Goal: Information Seeking & Learning: Compare options

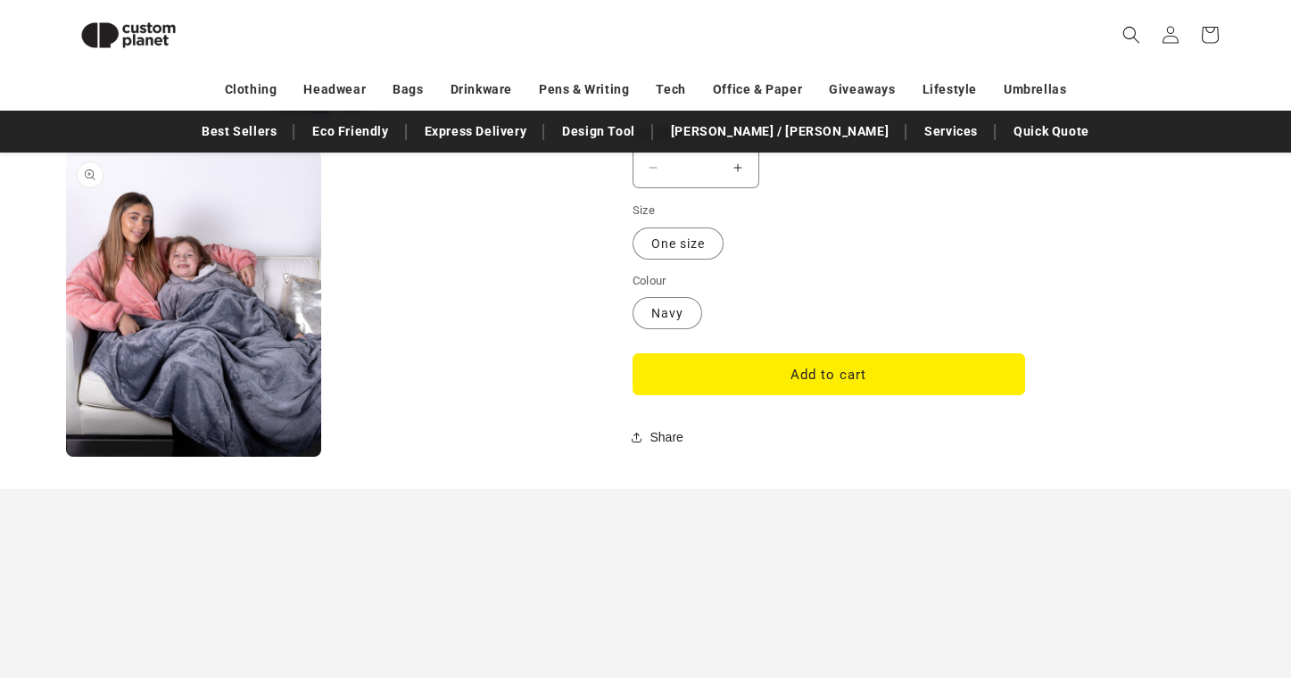
scroll to position [1469, 0]
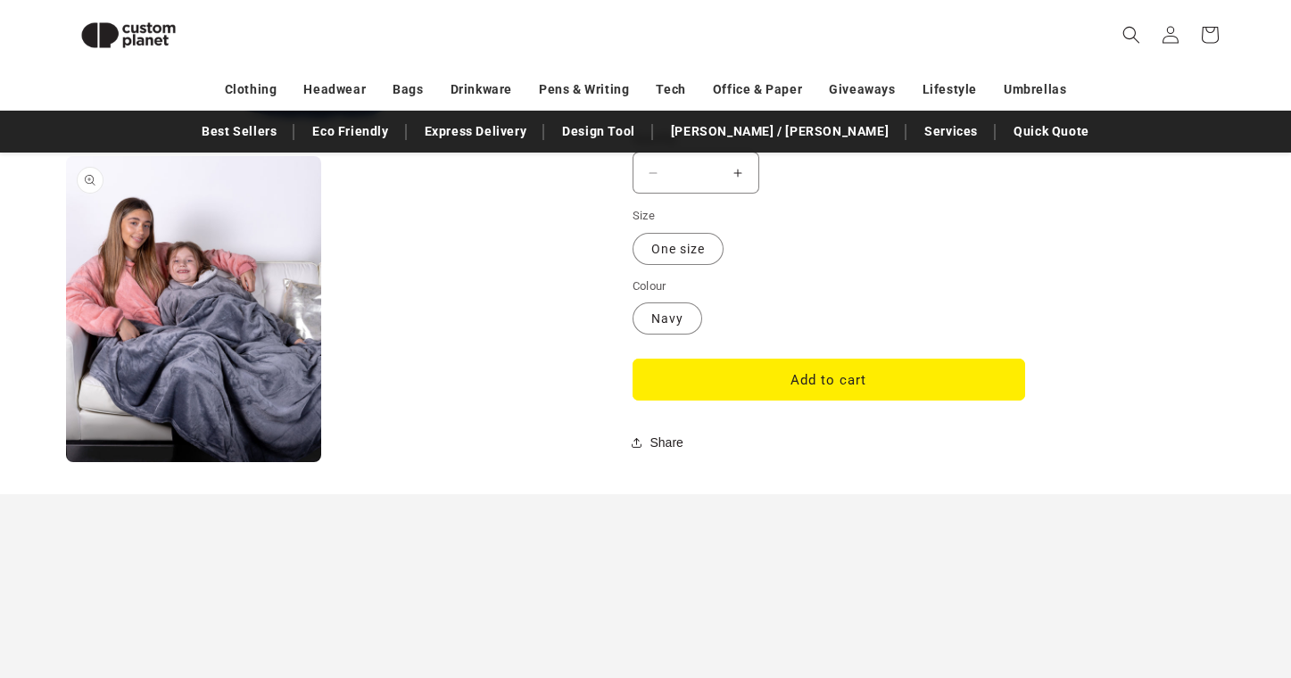
click at [66, 462] on button "Open media 2 in modal" at bounding box center [66, 462] width 0 height 0
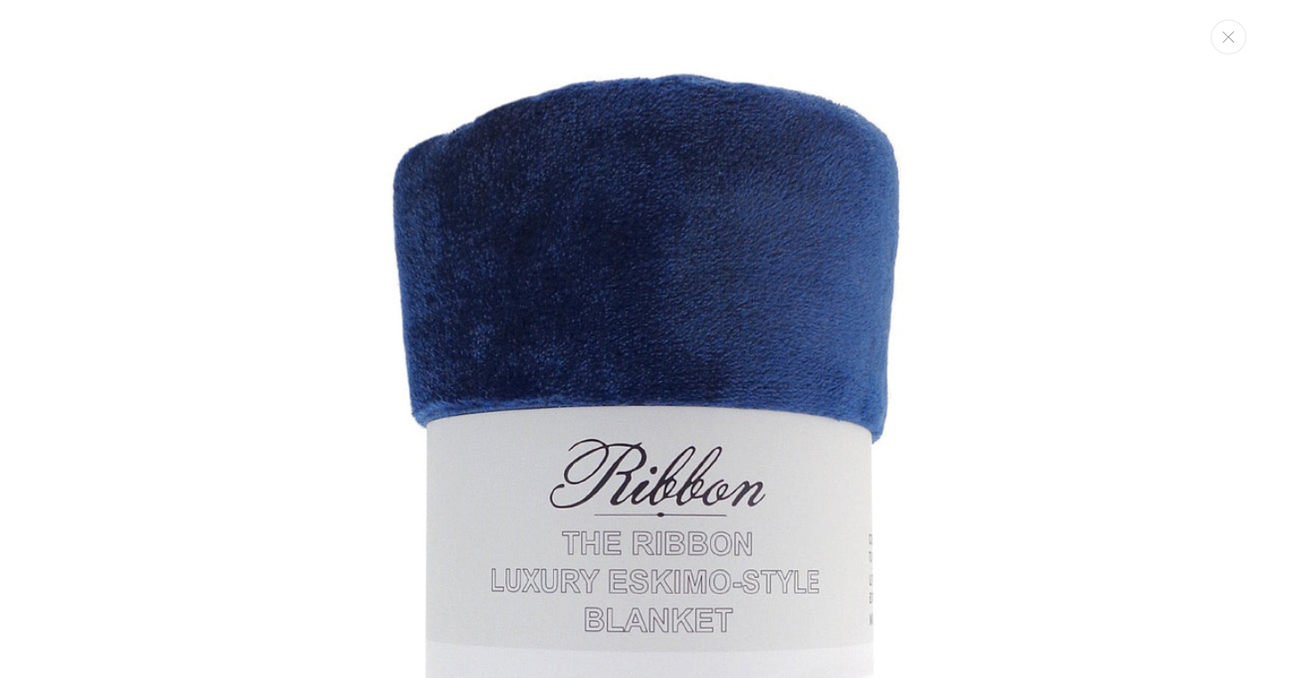
scroll to position [0, 0]
click at [1224, 38] on icon "Close" at bounding box center [1229, 37] width 12 height 12
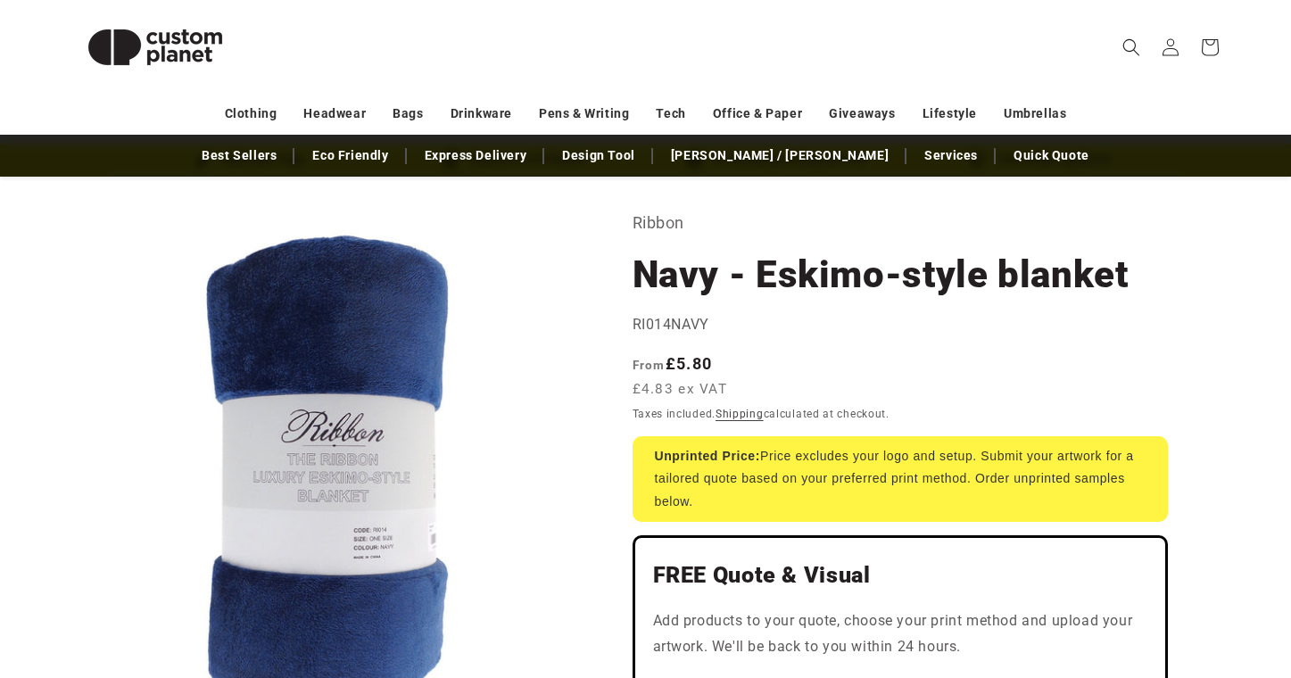
scroll to position [74, 0]
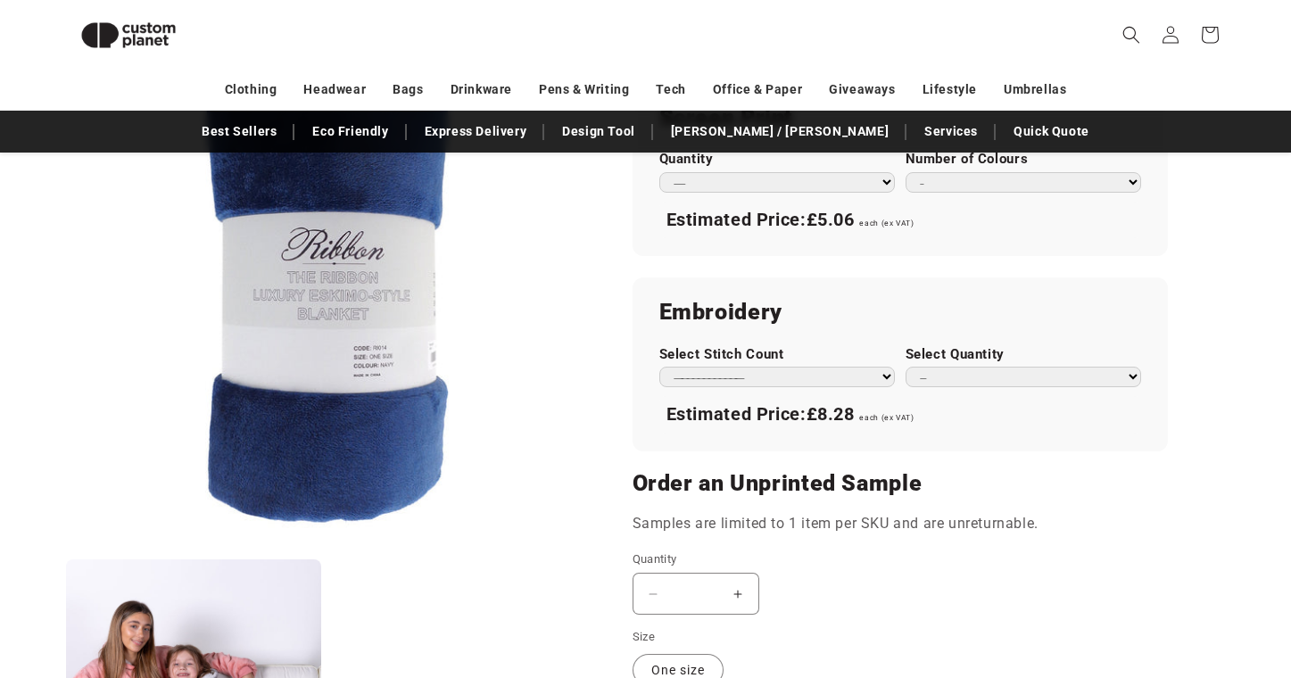
scroll to position [1116, 0]
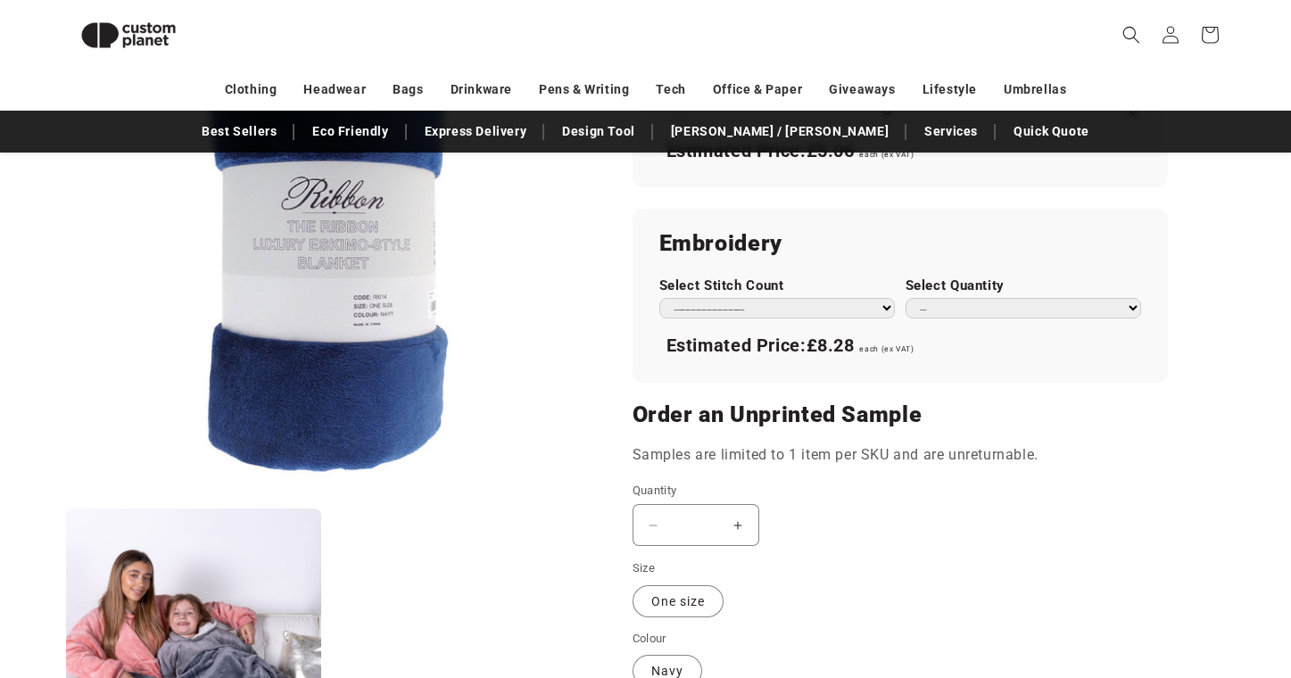
select select "**"
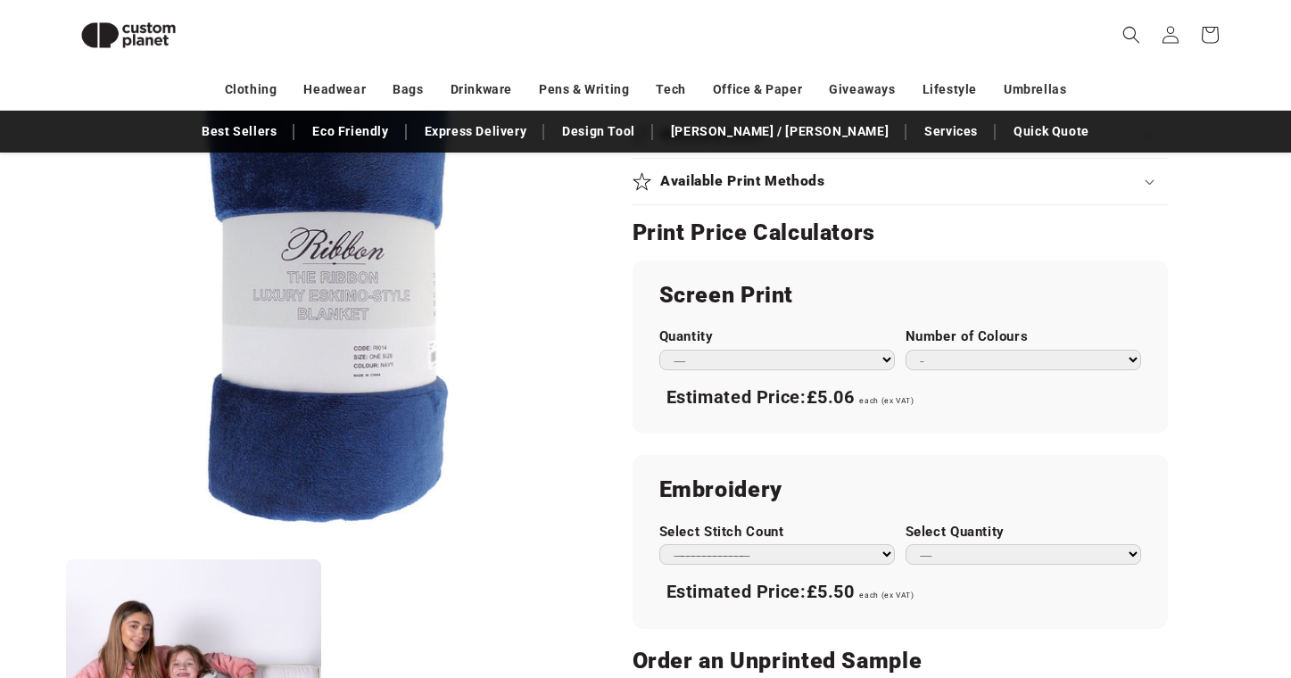
scroll to position [874, 0]
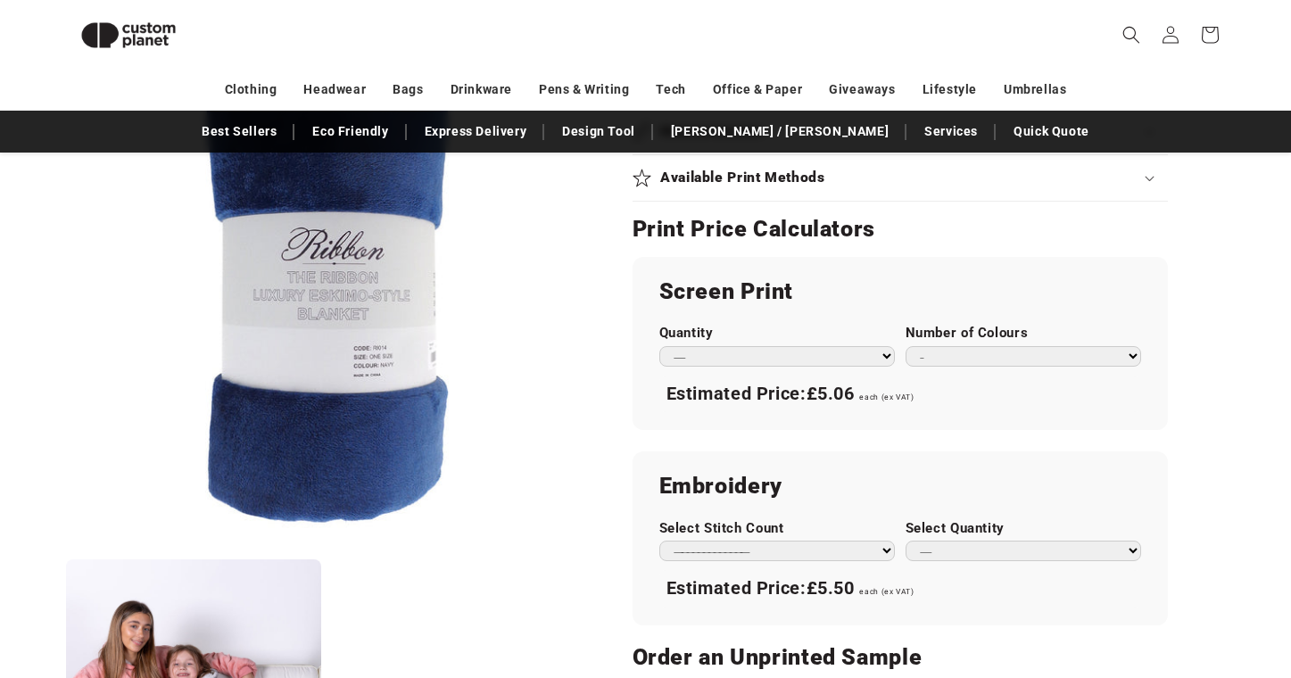
click at [1232, 402] on div "Skip to product information Open media 1 in modal Open media 2 in modal NaN / o…" at bounding box center [645, 218] width 1249 height 1680
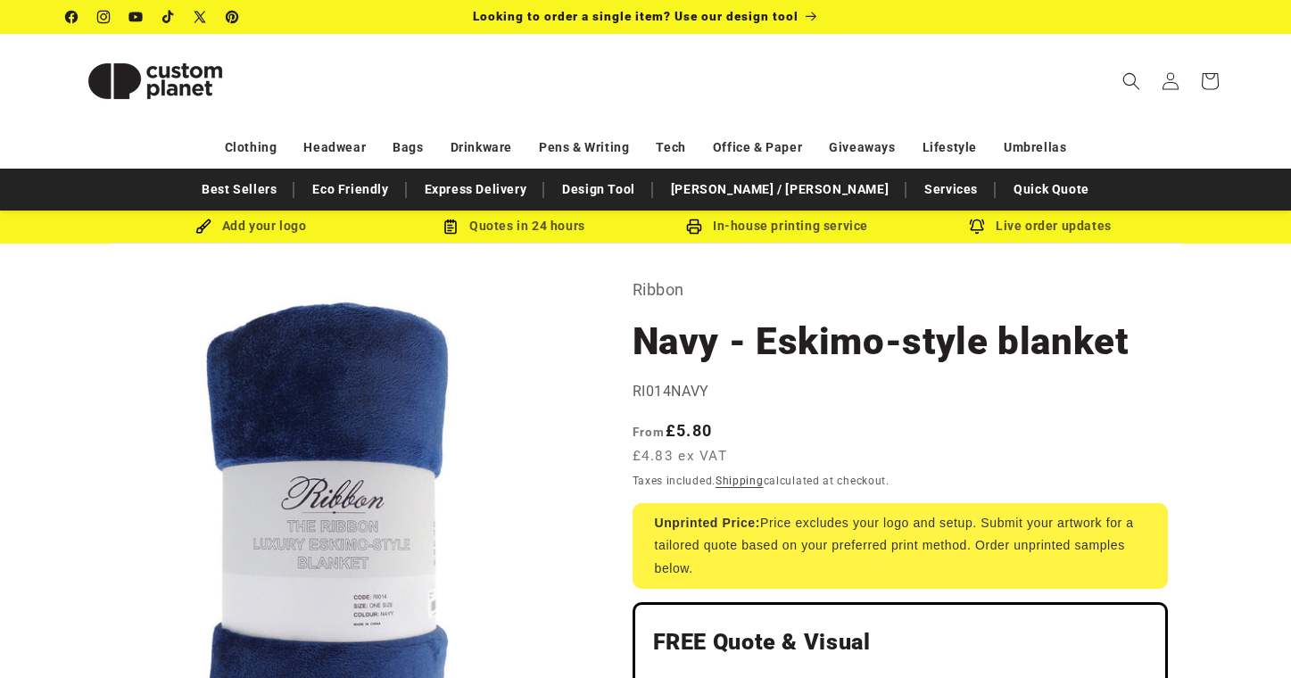
scroll to position [0, 0]
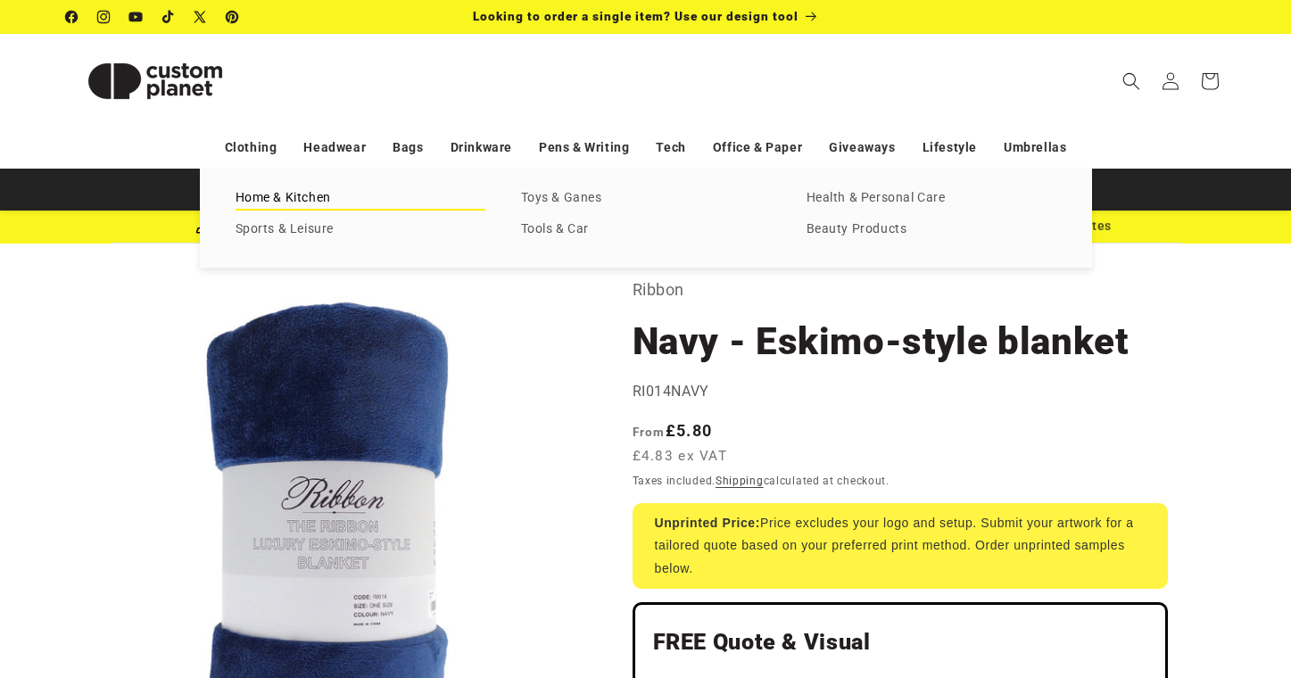
click at [279, 197] on link "Home & Kitchen" at bounding box center [361, 199] width 250 height 24
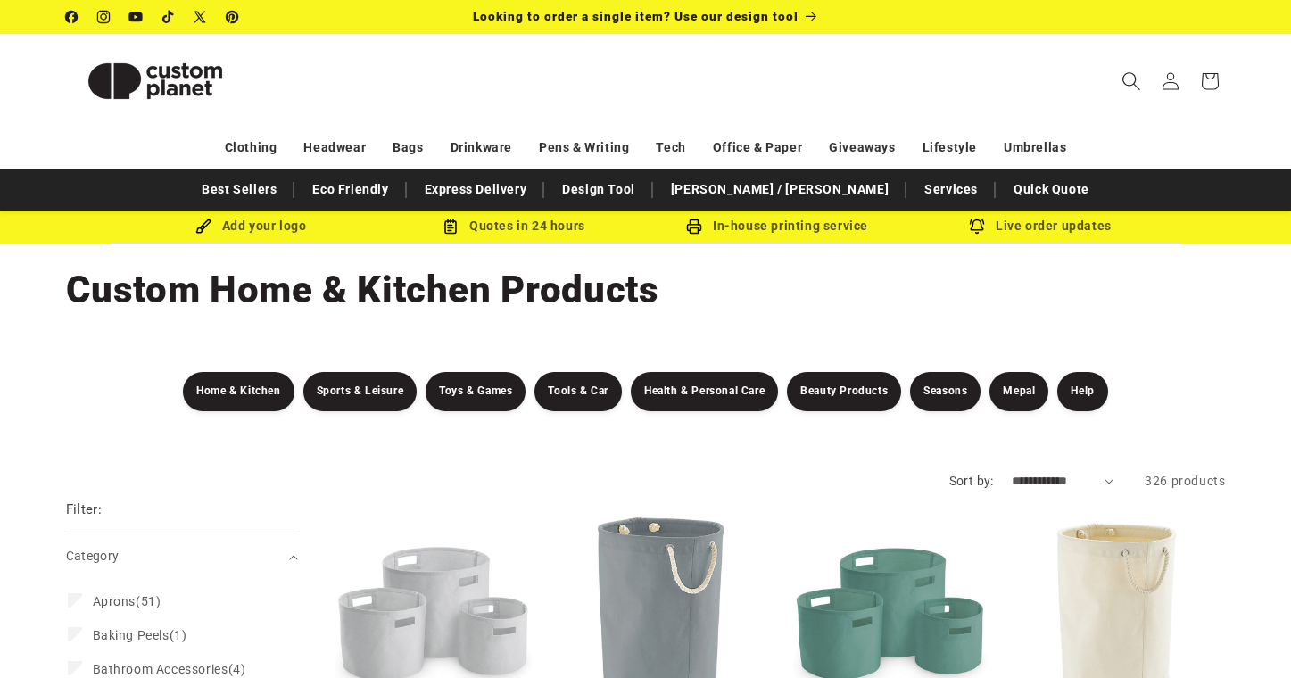
click at [1125, 79] on icon "Search" at bounding box center [1131, 80] width 19 height 19
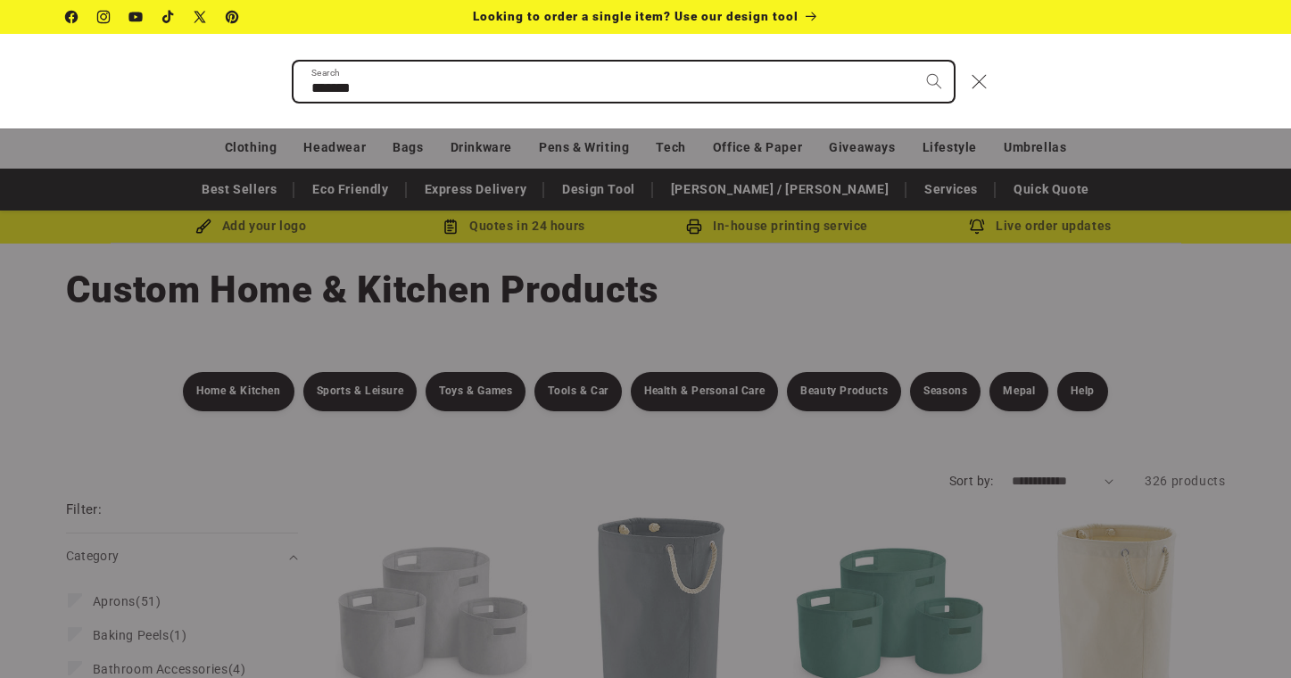
type input "*******"
click at [934, 80] on button "Search" at bounding box center [934, 81] width 39 height 39
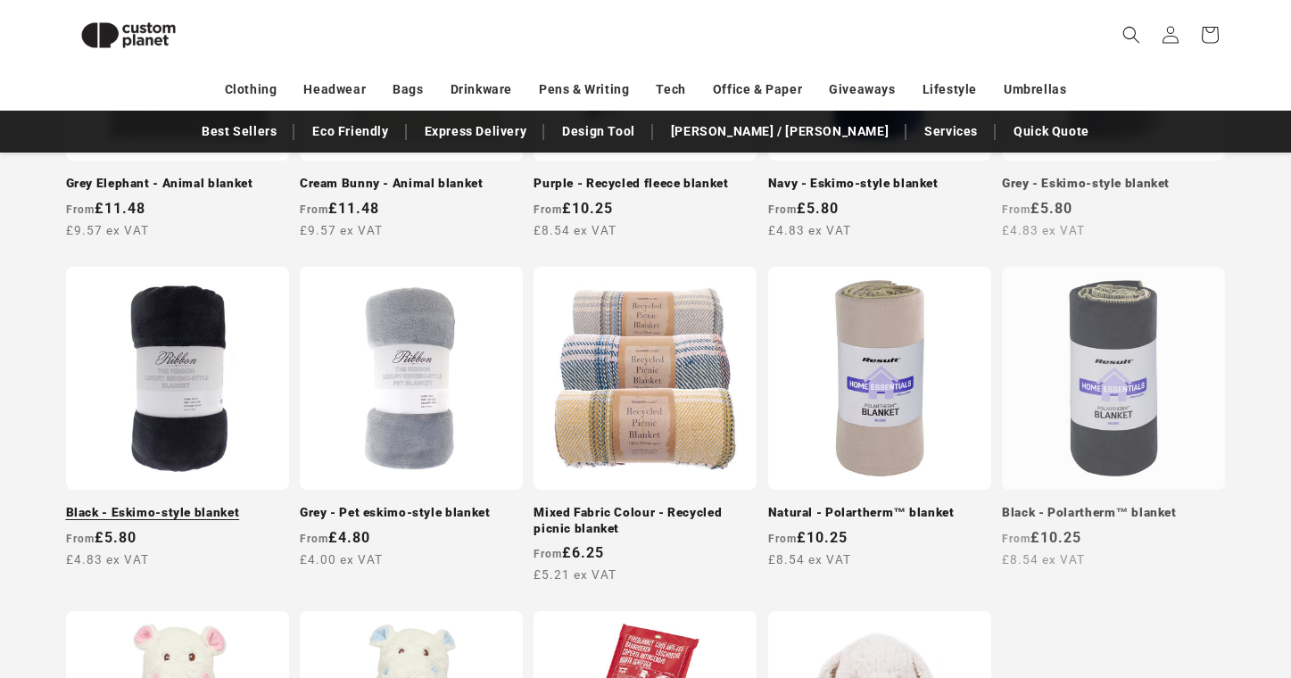
scroll to position [1192, 0]
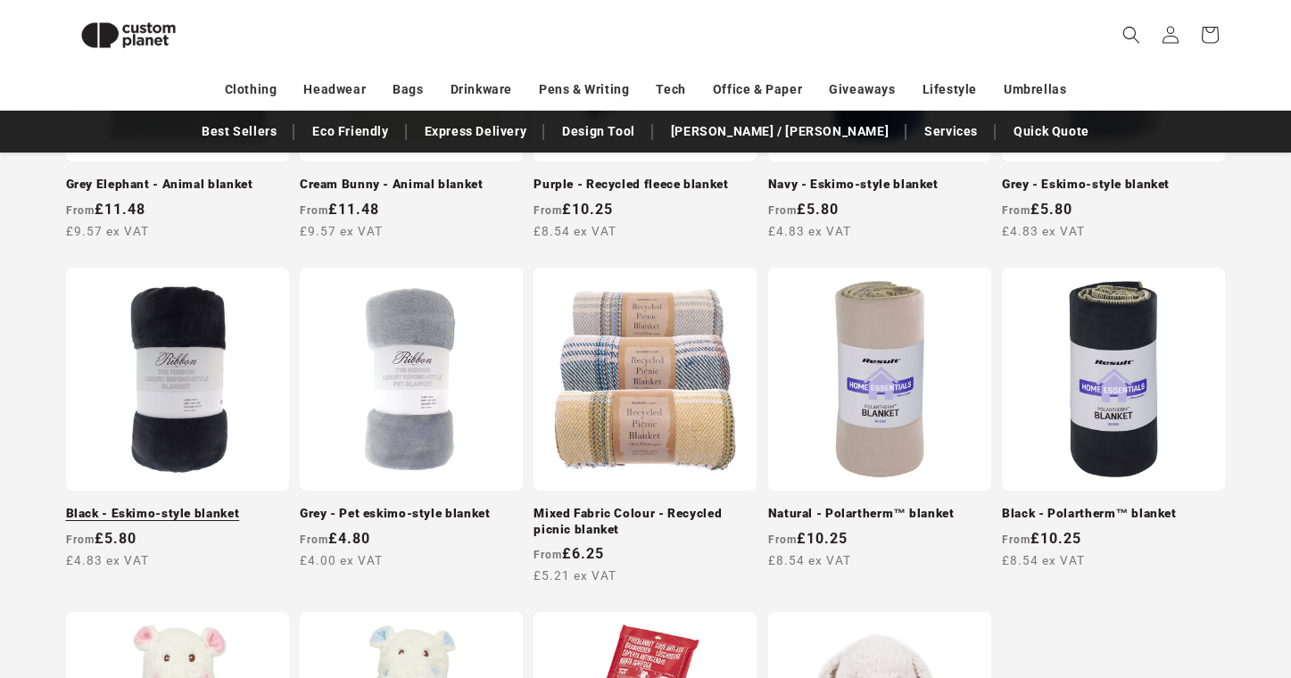
click at [159, 506] on link "Black - Eskimo-style blanket" at bounding box center [177, 514] width 223 height 16
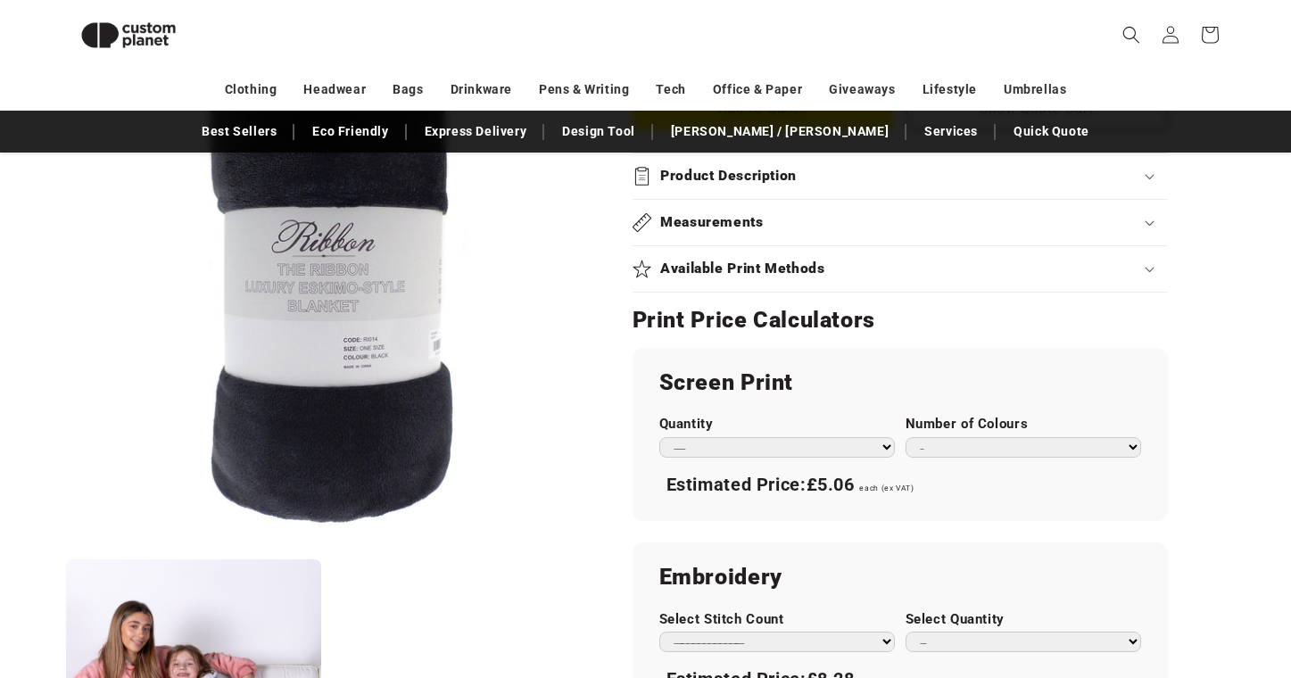
scroll to position [790, 0]
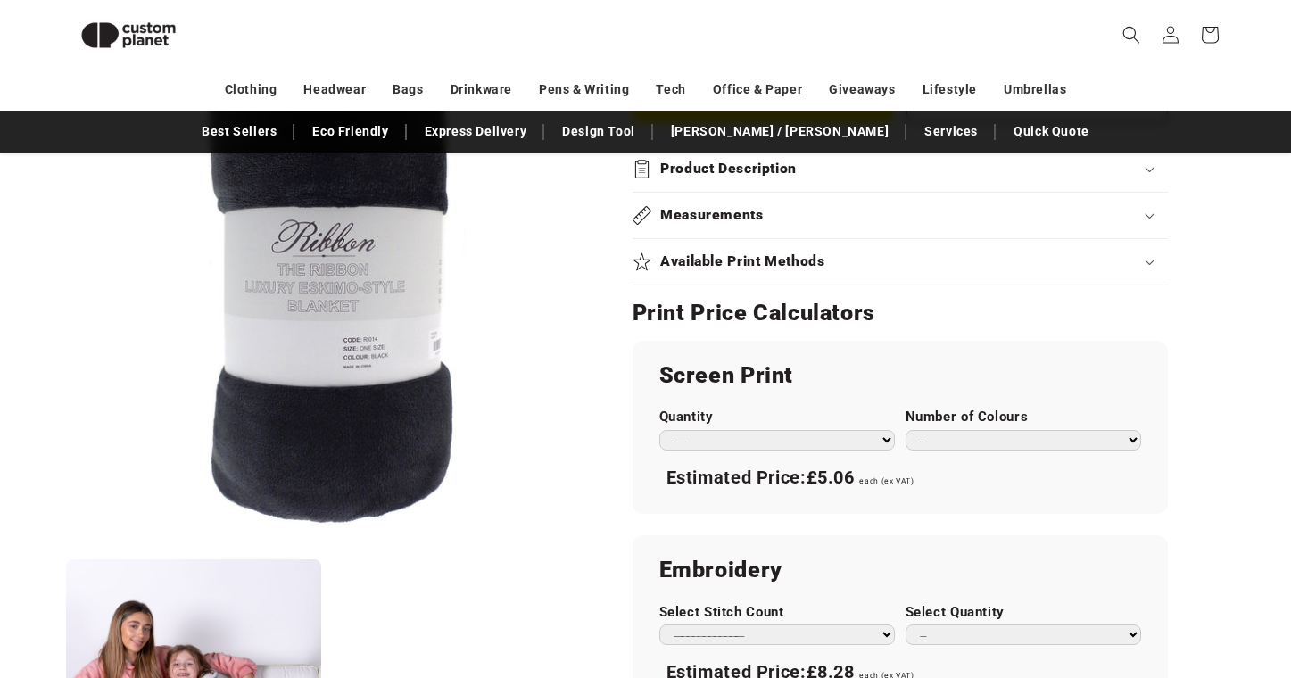
click at [1152, 213] on icon at bounding box center [1149, 215] width 9 height 5
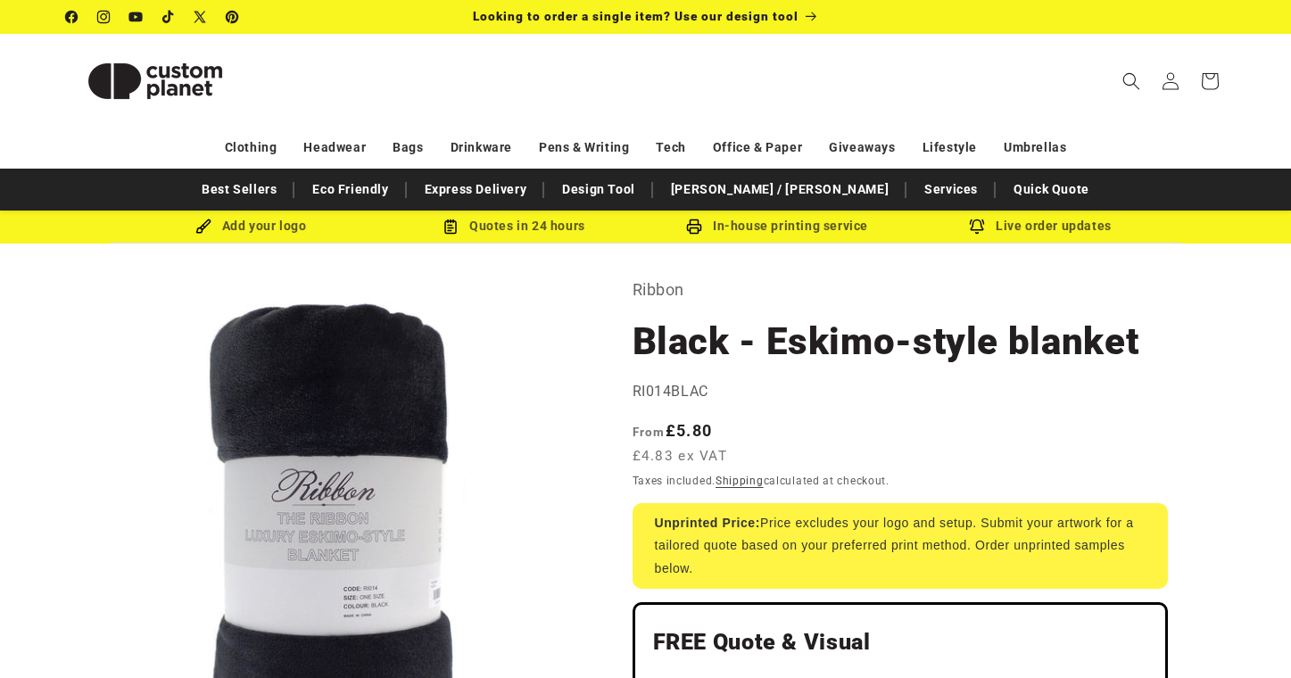
scroll to position [0, 0]
click at [1130, 75] on icon "Search" at bounding box center [1131, 80] width 19 height 19
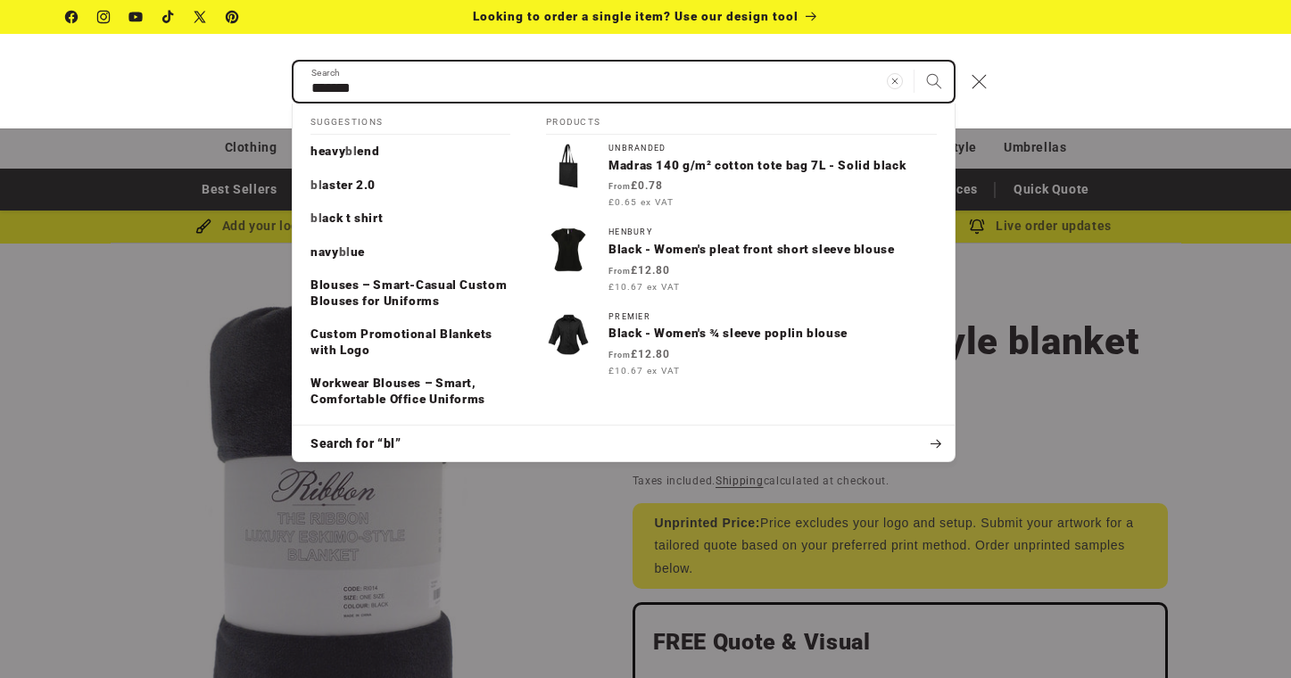
type input "*******"
click at [934, 80] on button "Search" at bounding box center [934, 81] width 39 height 39
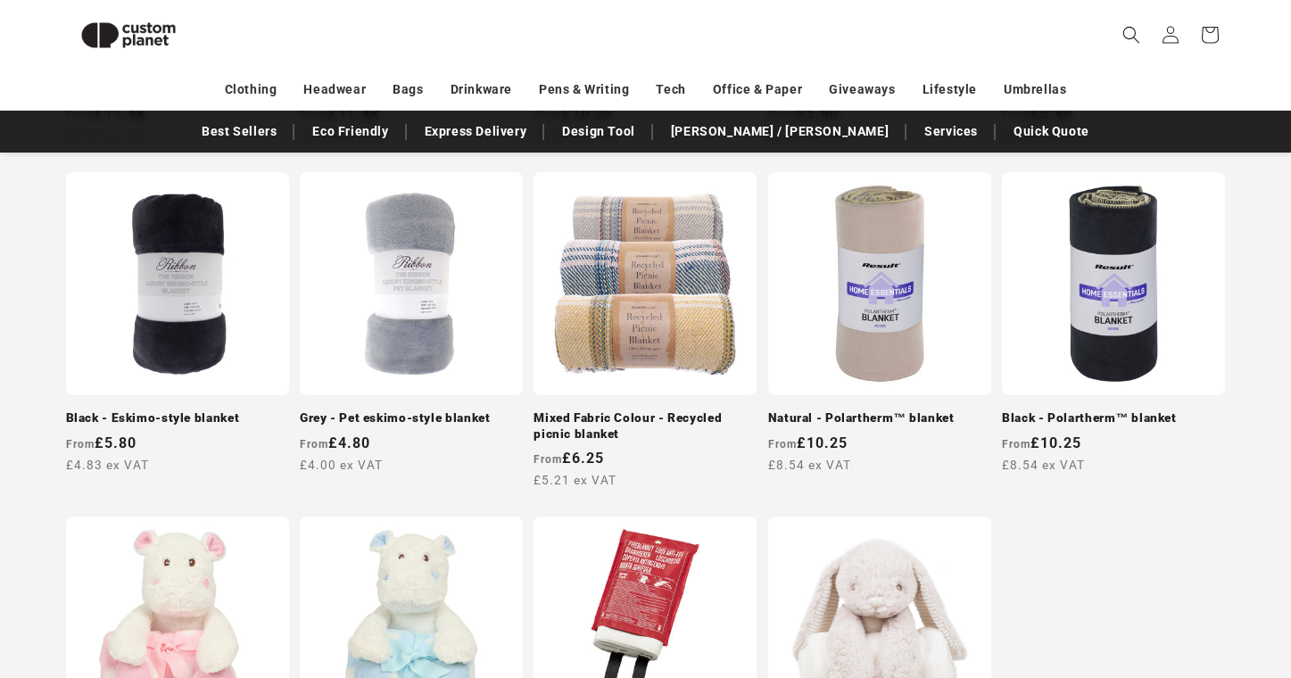
scroll to position [1290, 0]
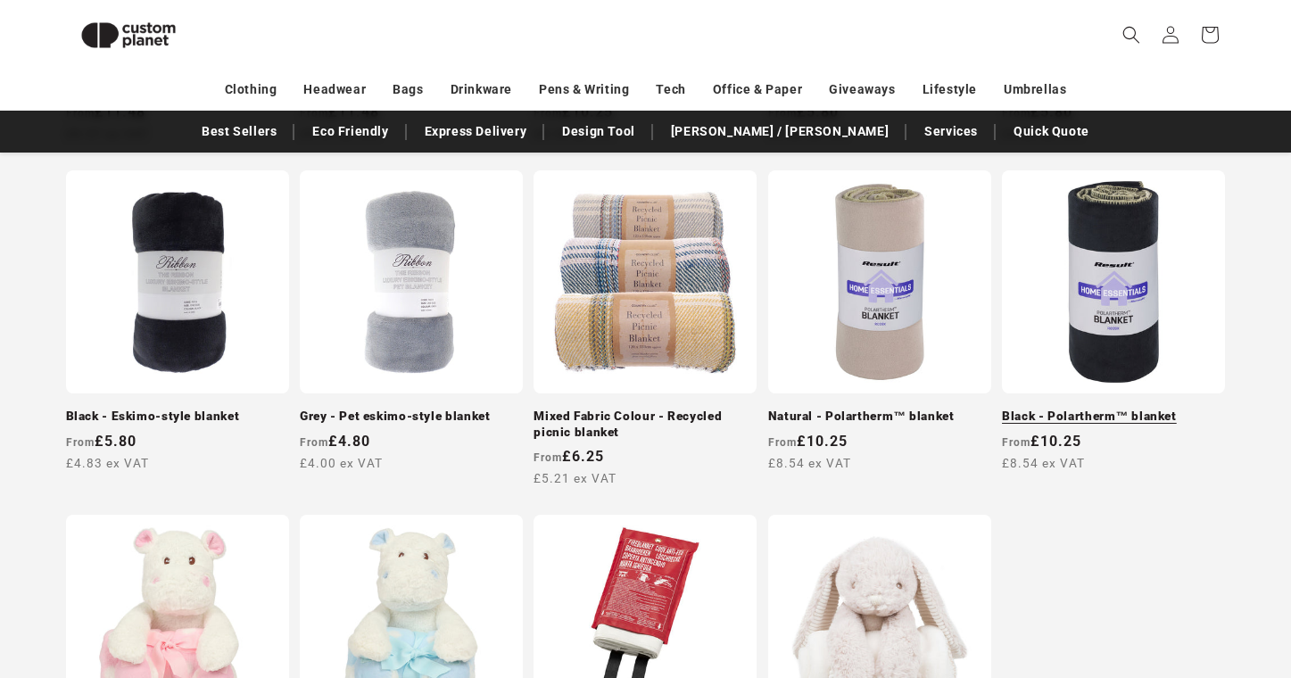
click at [1108, 409] on link "Black - Polartherm™ blanket" at bounding box center [1113, 417] width 223 height 16
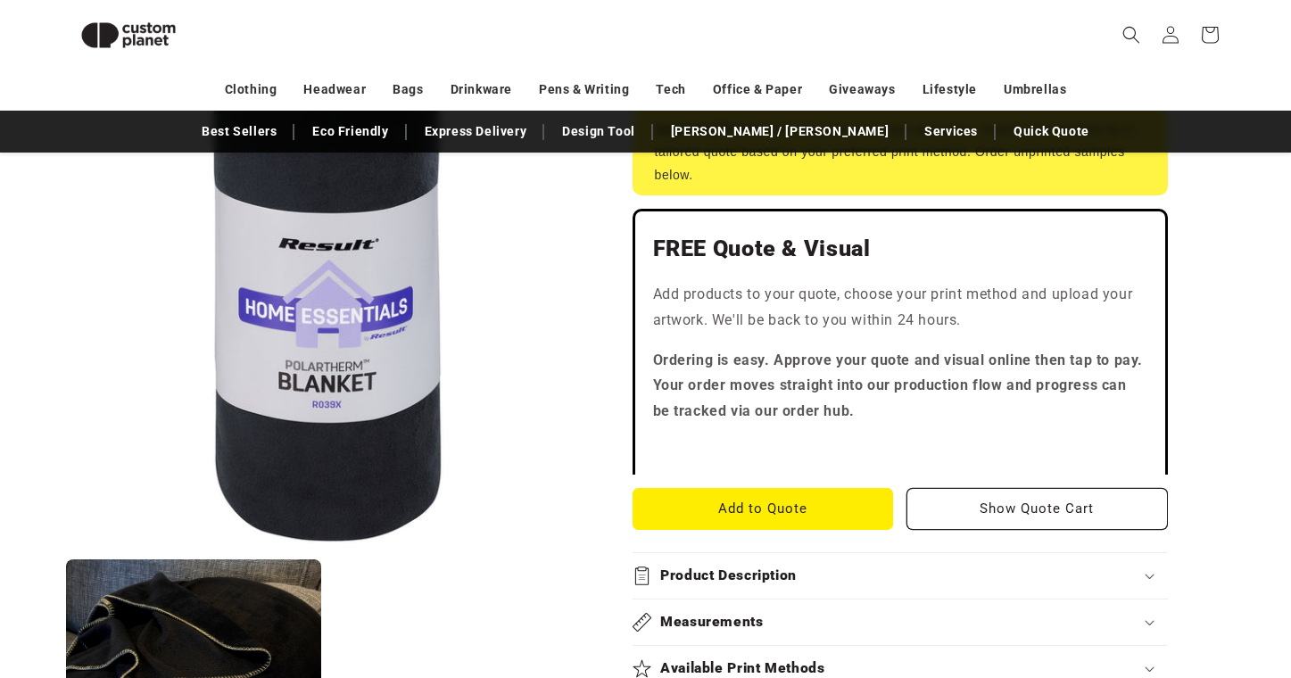
scroll to position [335, 0]
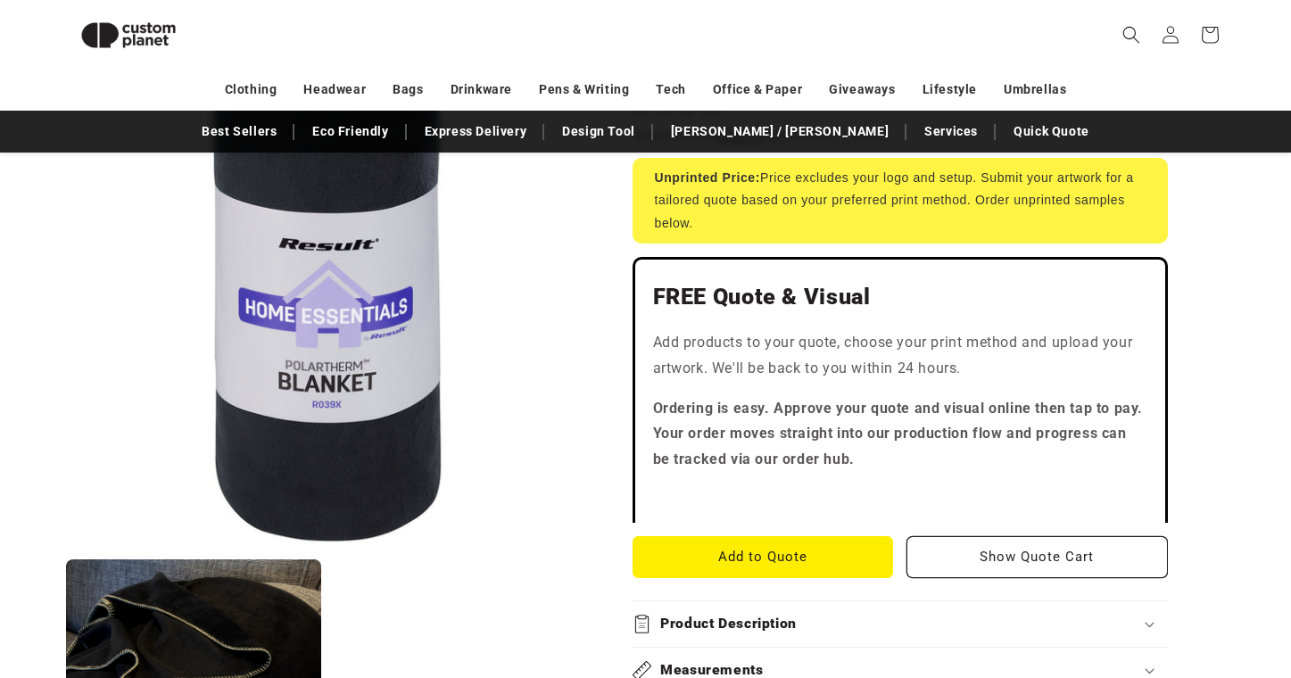
click at [1157, 619] on div "Product Description" at bounding box center [900, 624] width 535 height 19
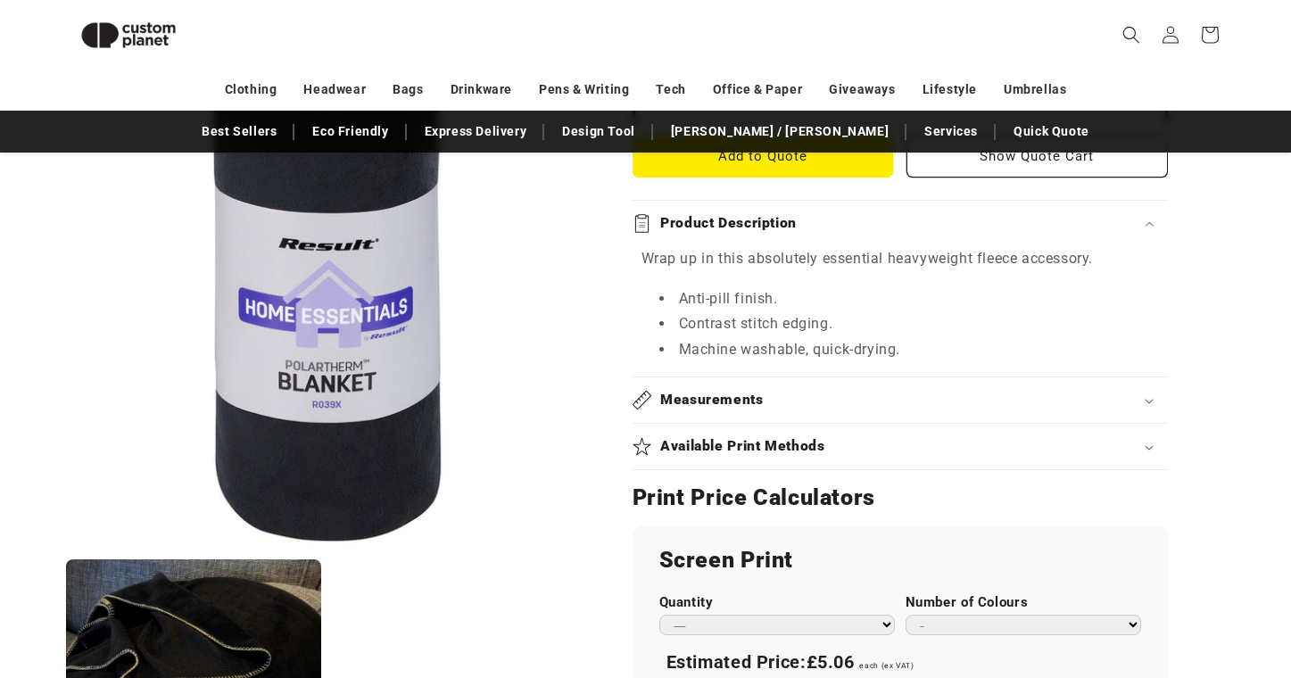
scroll to position [749, 0]
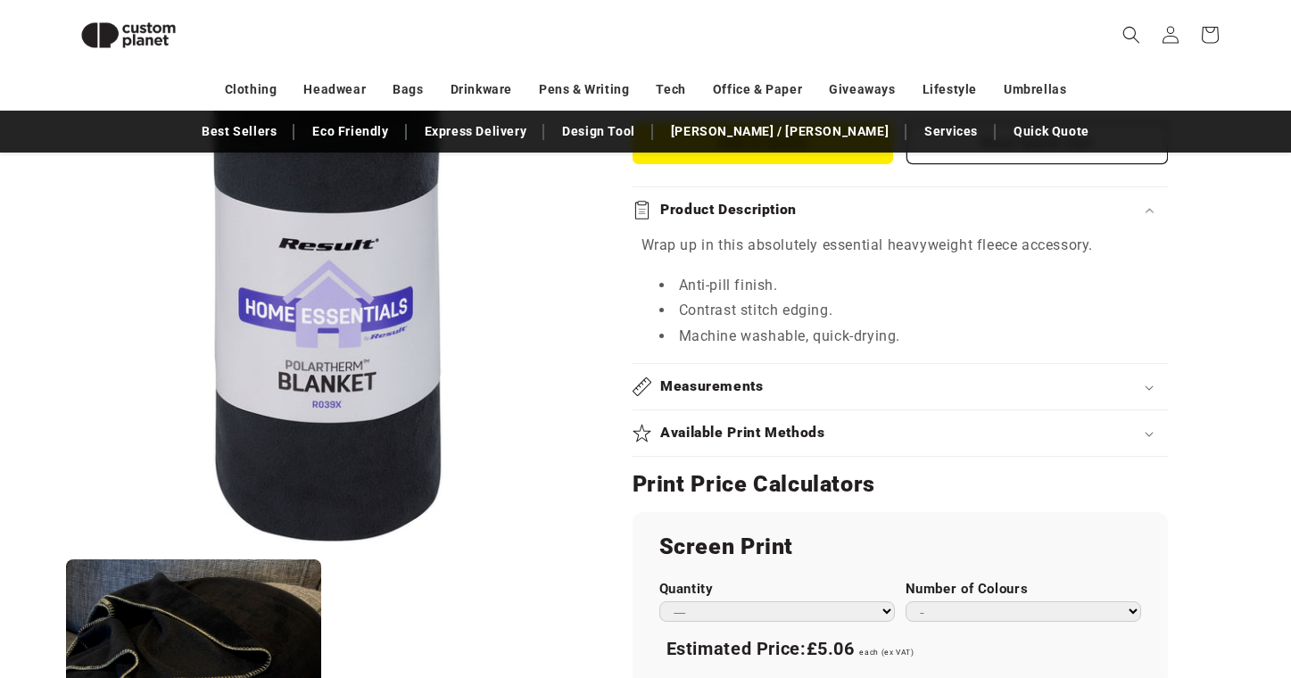
click at [1150, 432] on icon at bounding box center [1149, 434] width 9 height 5
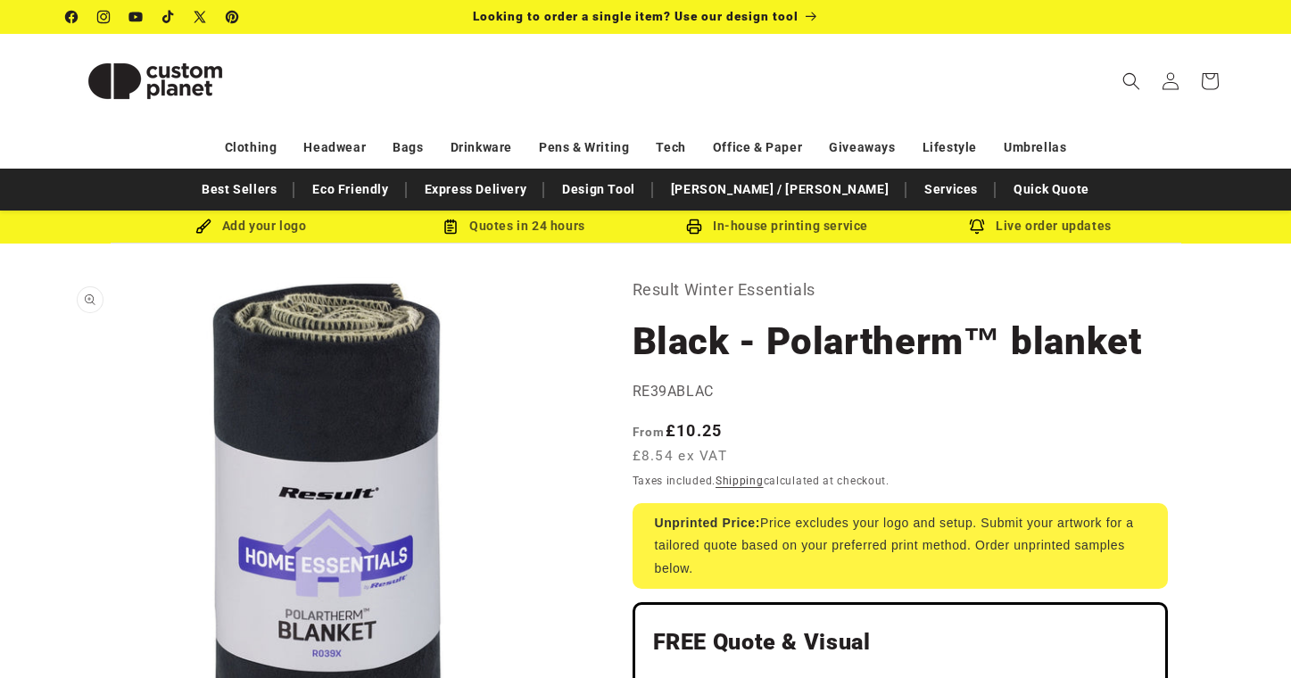
scroll to position [0, 0]
